Goal: Information Seeking & Learning: Learn about a topic

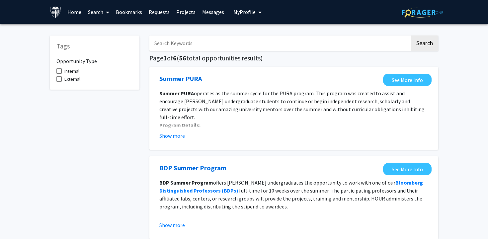
click at [206, 40] on input "Search Keywords" at bounding box center [279, 43] width 261 height 15
type input "Finance"
click at [411, 36] on button "Search" at bounding box center [424, 43] width 27 height 15
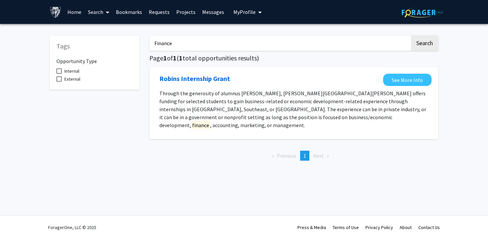
click at [256, 130] on link "“Robins” in the jobs section of the Handshake platform." at bounding box center [312, 133] width 128 height 7
click at [163, 16] on link "Requests" at bounding box center [159, 11] width 28 height 23
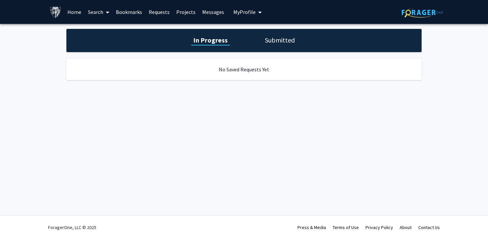
click at [187, 13] on link "Projects" at bounding box center [186, 11] width 26 height 23
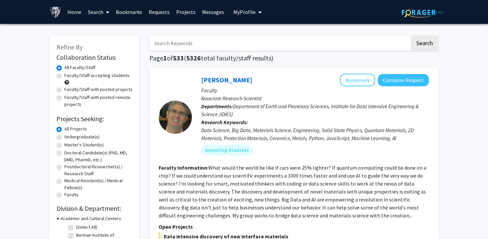
click at [220, 40] on input "Search Keywords" at bounding box center [279, 43] width 261 height 15
click at [411, 36] on button "Search" at bounding box center [424, 43] width 27 height 15
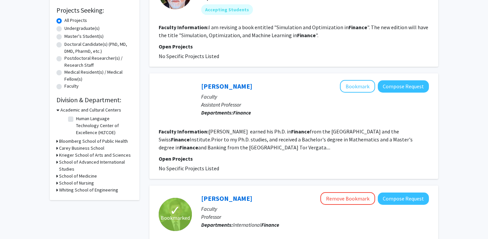
scroll to position [118, 0]
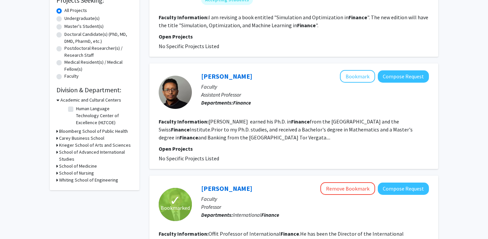
click at [271, 136] on fg-read-more "Sofonias Alemu Korsaye earned his Ph.D. in Finance from the University of Genev…" at bounding box center [286, 129] width 254 height 23
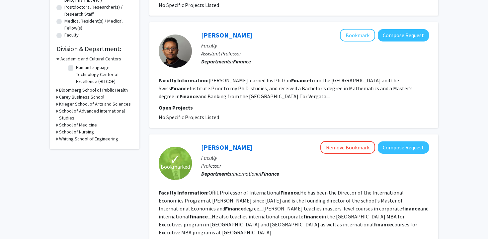
scroll to position [0, 0]
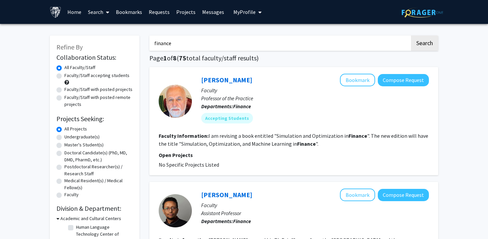
click at [190, 41] on input "finance" at bounding box center [279, 43] width 261 height 15
click at [411, 36] on button "Search" at bounding box center [424, 43] width 27 height 15
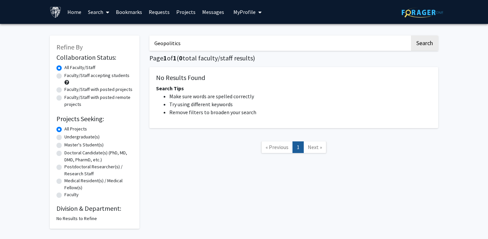
type input "Geopolitics"
click at [411, 36] on button "Search" at bounding box center [424, 43] width 27 height 15
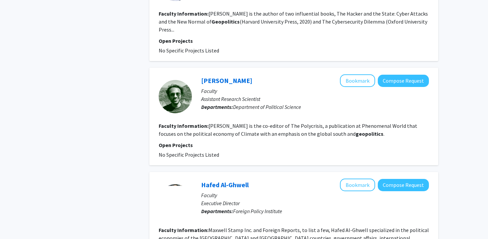
scroll to position [531, 0]
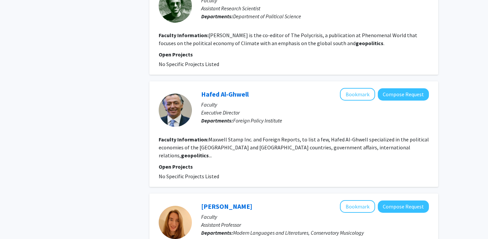
click at [276, 136] on fg-read-more "Maxwell Stamp Inc. and Foreign Reports, to list a few, Hafed Al-Ghwell speciali…" at bounding box center [294, 147] width 270 height 23
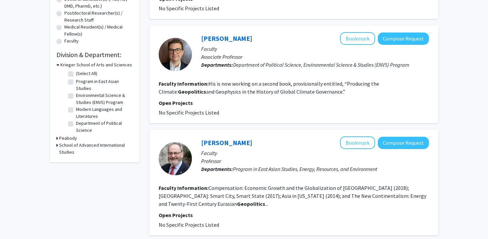
scroll to position [0, 0]
